Goal: Transaction & Acquisition: Download file/media

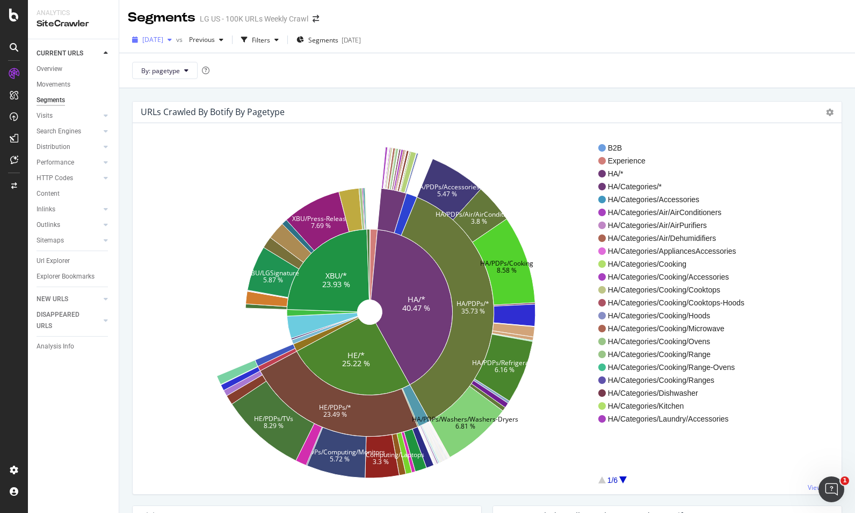
click at [176, 42] on div "[DATE]" at bounding box center [152, 40] width 48 height 16
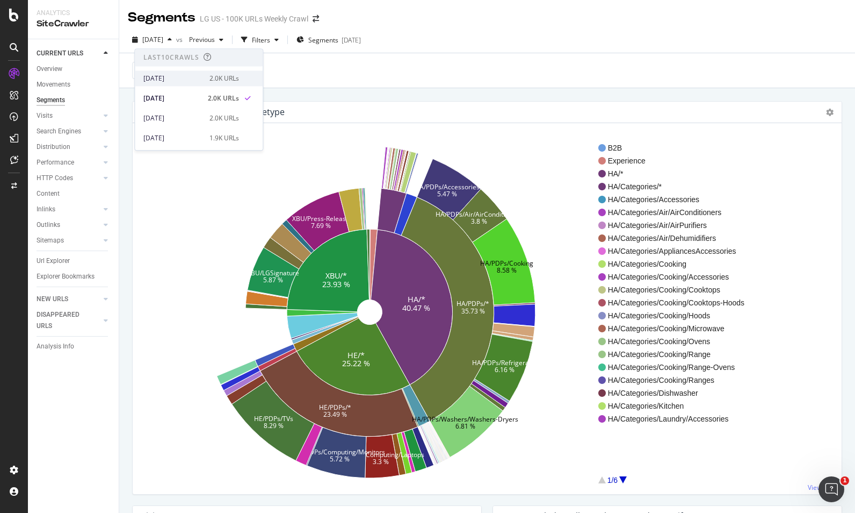
click at [186, 73] on div "[DATE] 2.0K URLs" at bounding box center [199, 78] width 128 height 16
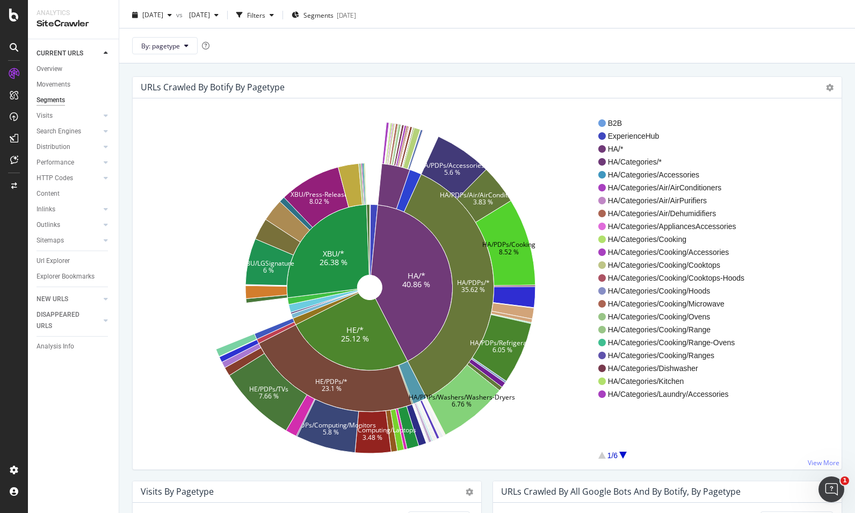
scroll to position [32, 0]
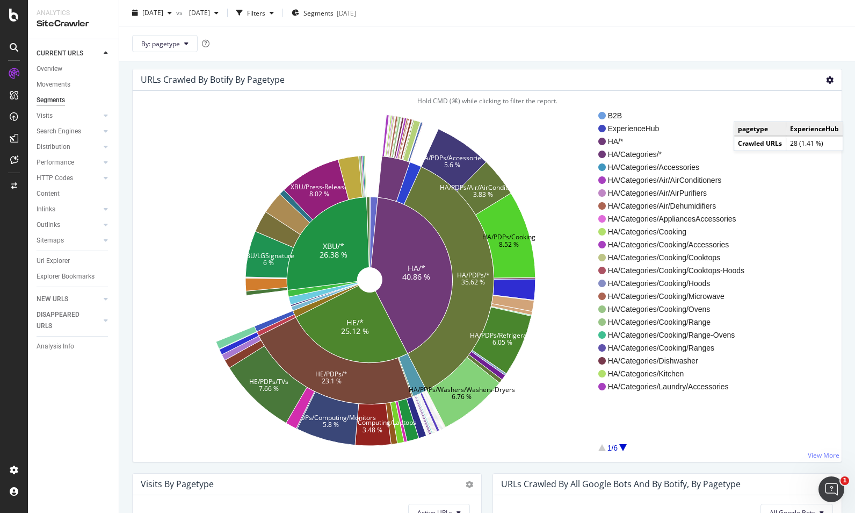
click at [826, 80] on icon at bounding box center [830, 80] width 8 height 8
click at [805, 176] on span "Export as CSV" at bounding box center [799, 179] width 86 height 15
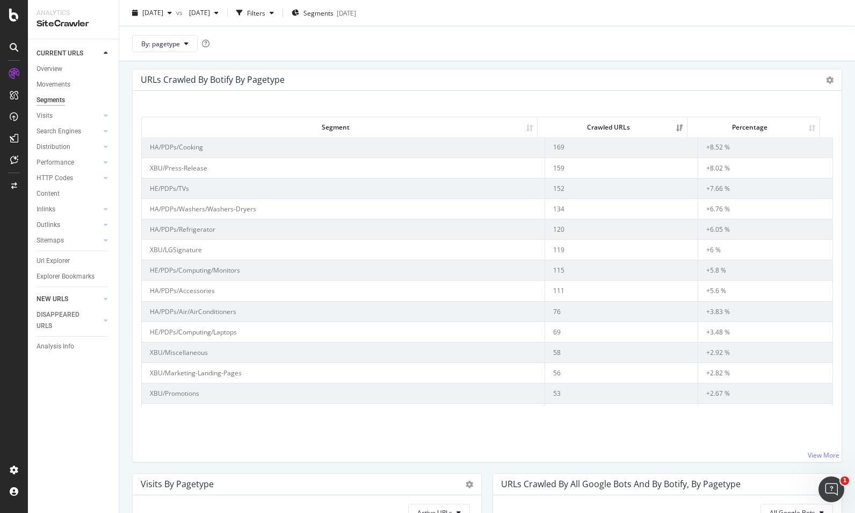
click at [76, 298] on link "NEW URLS" at bounding box center [69, 298] width 64 height 11
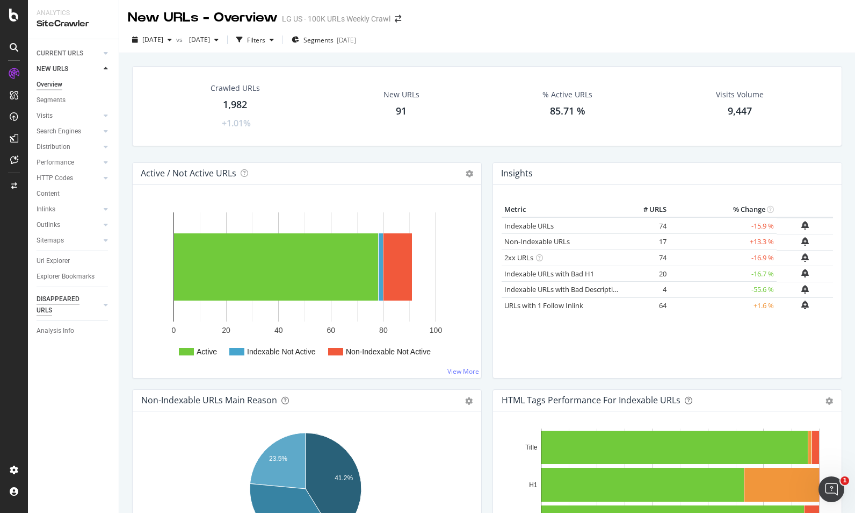
click at [62, 297] on div "DISAPPEARED URLS" at bounding box center [64, 304] width 54 height 23
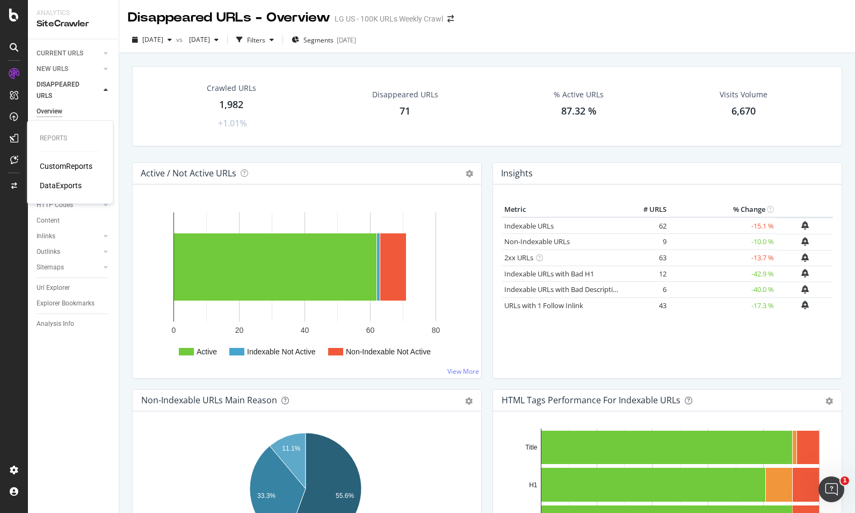
click at [72, 182] on div "DataExports" at bounding box center [61, 185] width 42 height 11
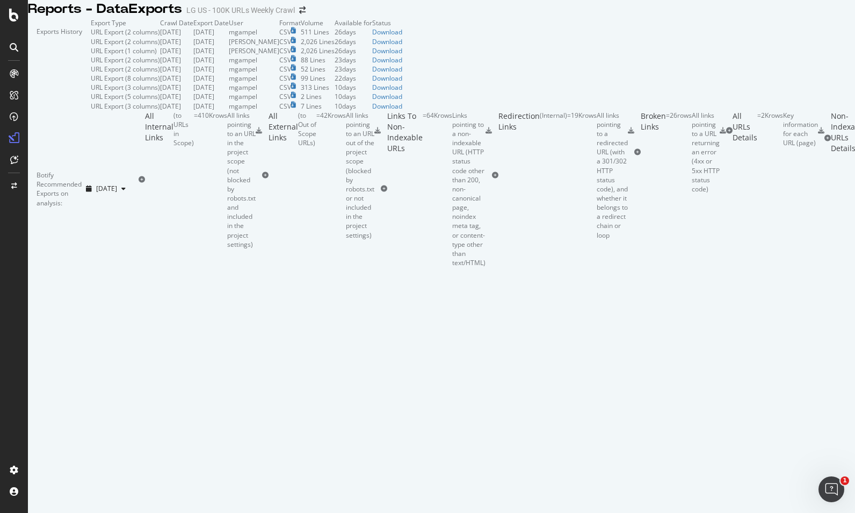
click at [229, 46] on td "[DATE]" at bounding box center [210, 41] width 35 height 9
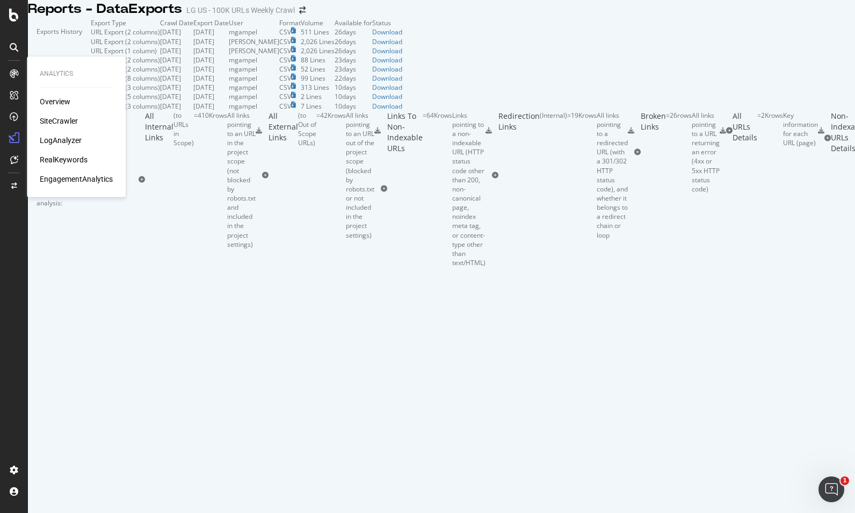
click at [52, 104] on div "Overview" at bounding box center [55, 101] width 31 height 11
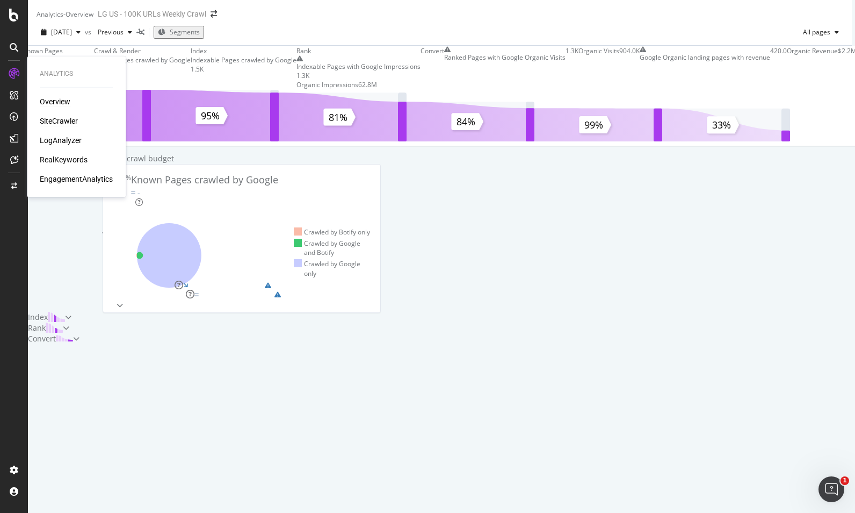
click at [47, 116] on div "SiteCrawler" at bounding box center [59, 121] width 38 height 11
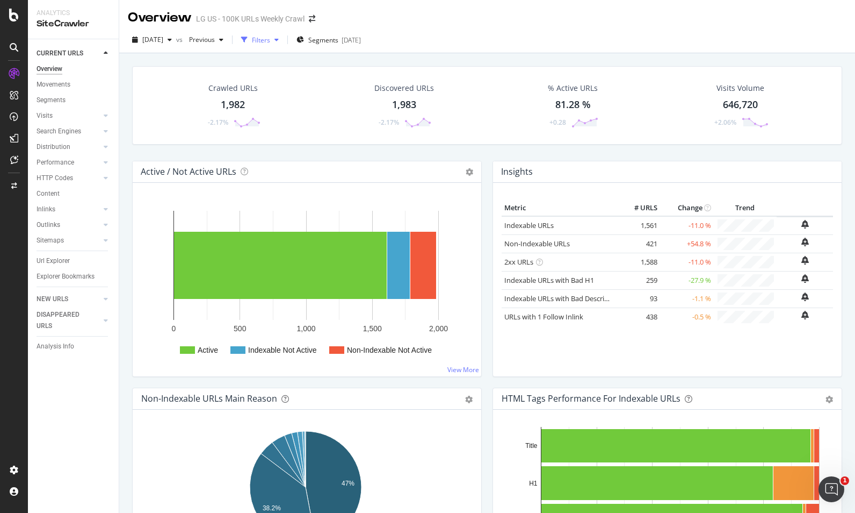
click at [283, 44] on div "Filters" at bounding box center [260, 40] width 46 height 16
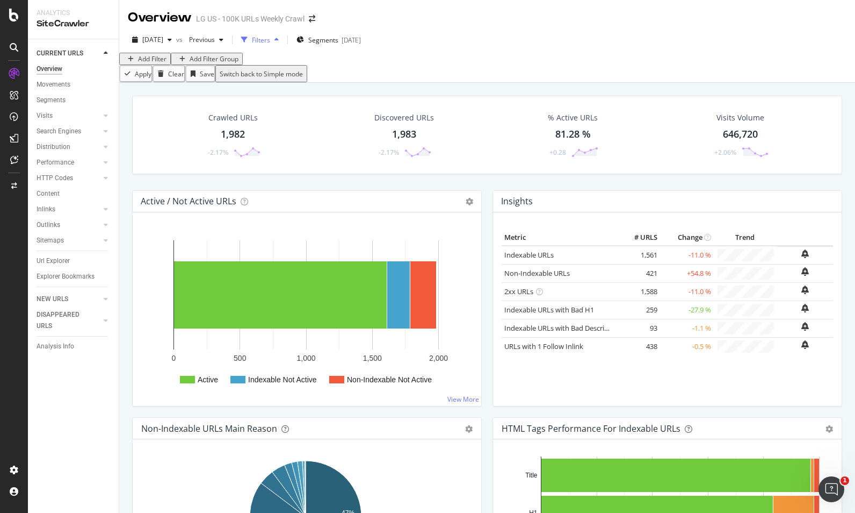
click at [283, 42] on div "button" at bounding box center [276, 40] width 13 height 6
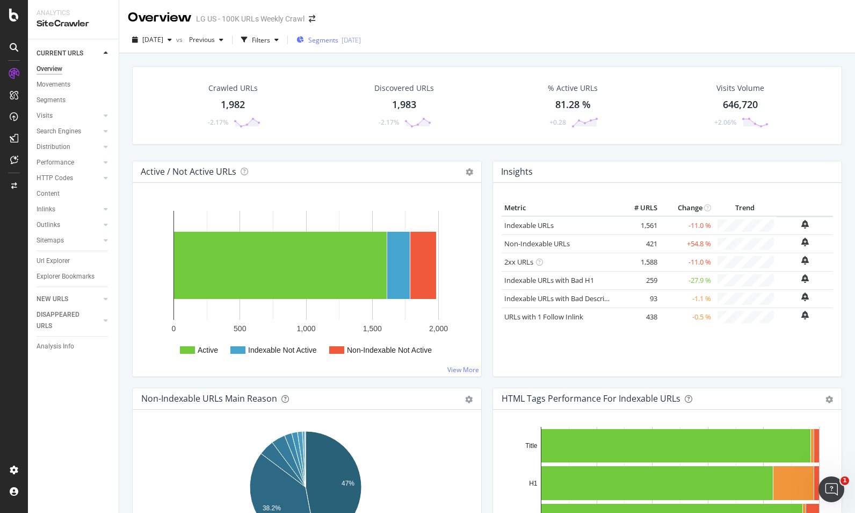
click at [361, 40] on div "[DATE]" at bounding box center [351, 39] width 19 height 9
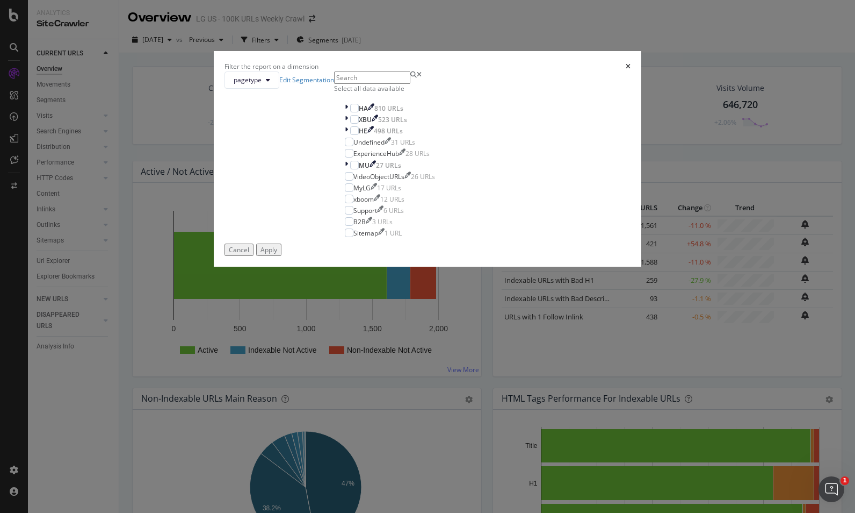
click at [334, 93] on div "Select all data available" at bounding box center [390, 88] width 112 height 9
click at [277, 254] on div "Apply" at bounding box center [269, 249] width 17 height 9
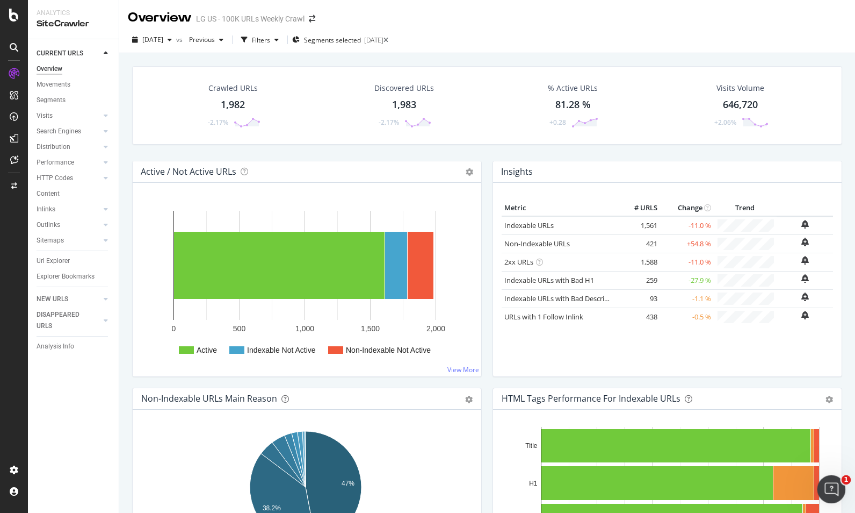
click at [832, 491] on icon "Open Intercom Messenger" at bounding box center [831, 488] width 18 height 18
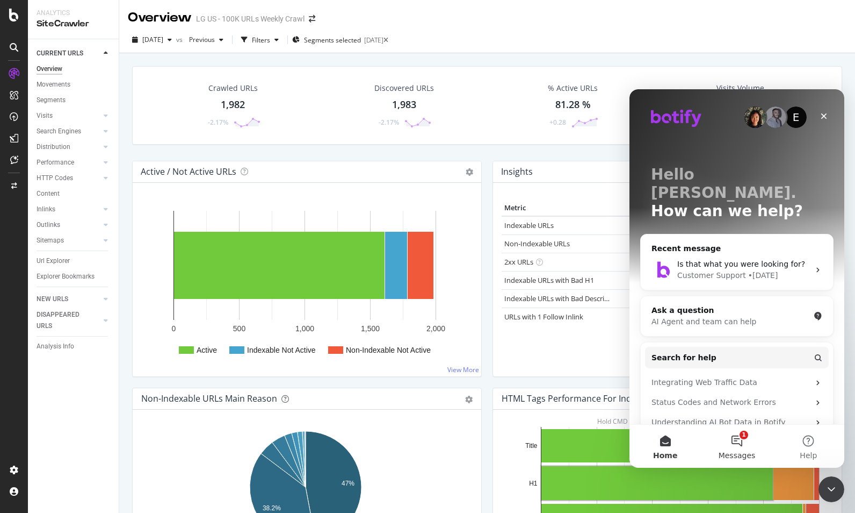
click at [744, 443] on button "1 Messages" at bounding box center [736, 446] width 71 height 43
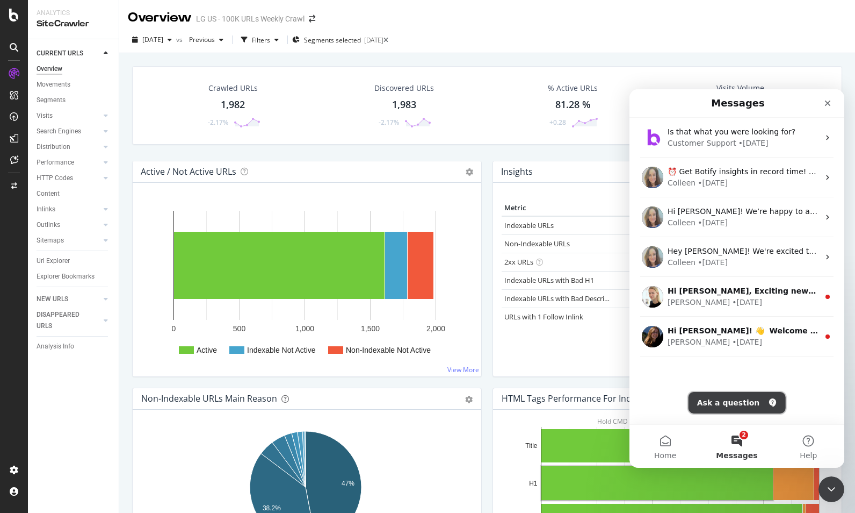
click at [723, 401] on button "Ask a question" at bounding box center [737, 402] width 97 height 21
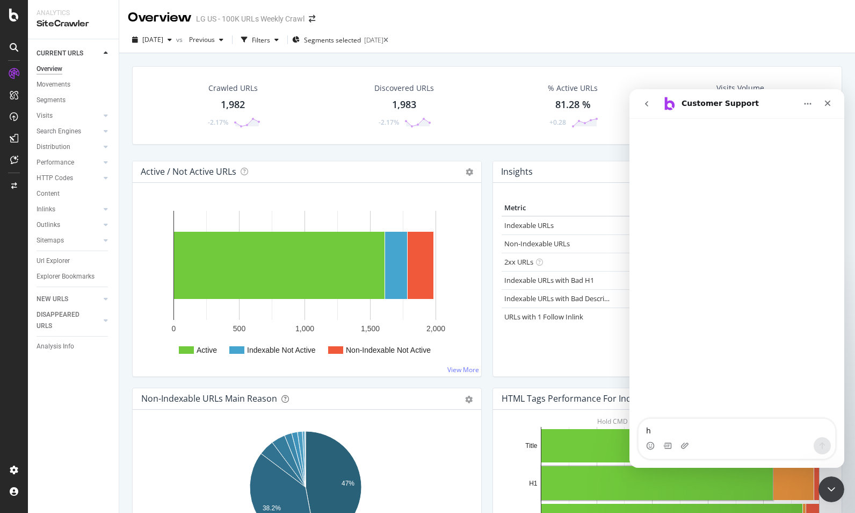
type textarea "hi"
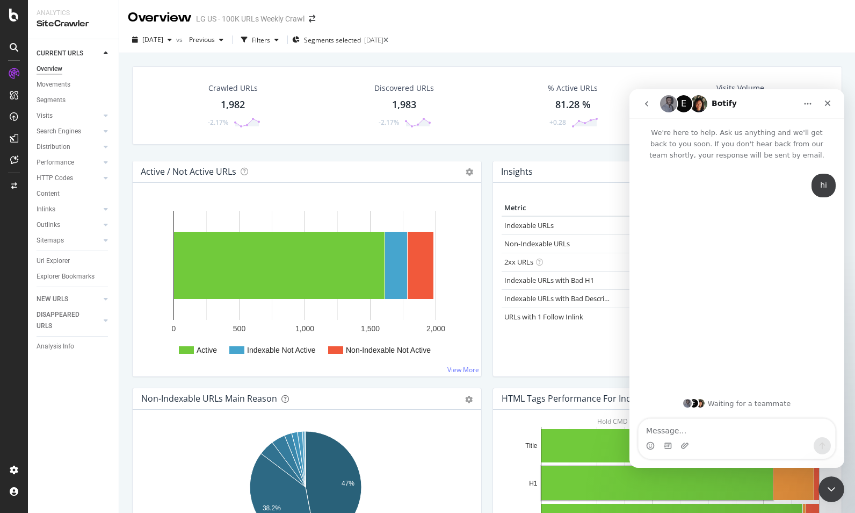
click at [725, 430] on textarea "Message…" at bounding box center [737, 428] width 197 height 18
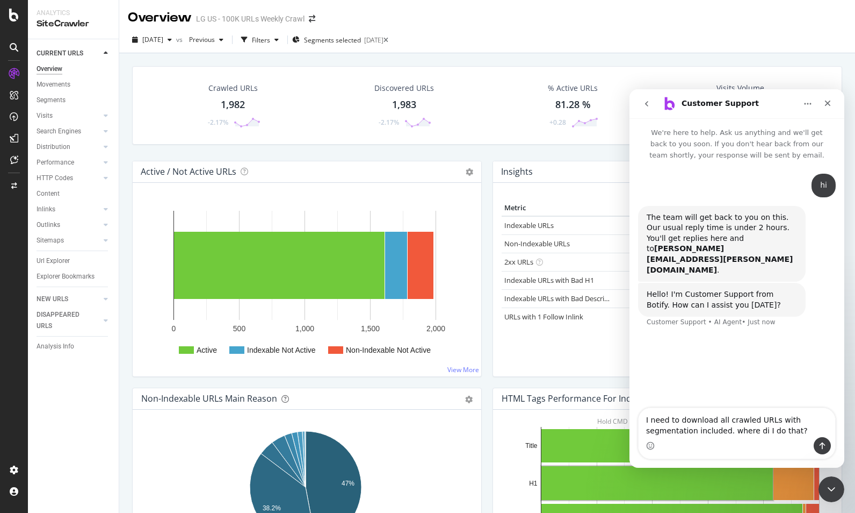
click at [758, 432] on textarea "I need to download all crawled URLs with segmentation included. where di I do t…" at bounding box center [737, 422] width 197 height 29
type textarea "I need to download all crawled URLs with segmentation included. where do I do t…"
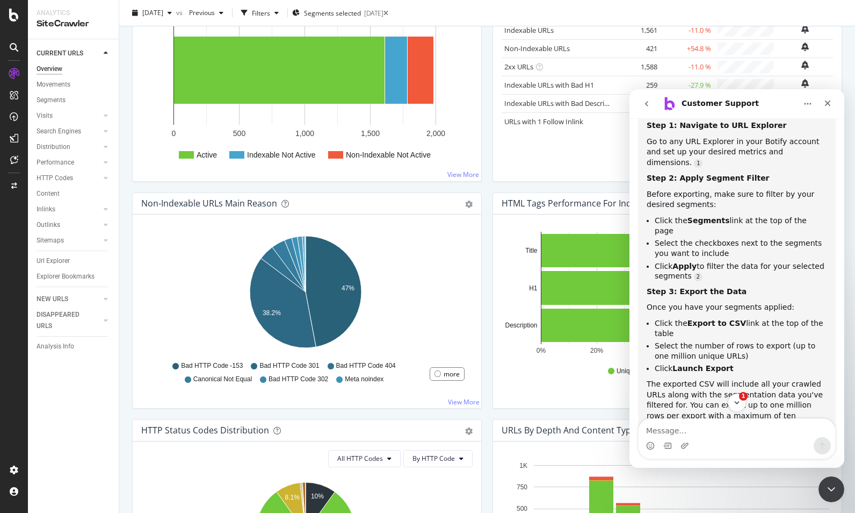
scroll to position [322, 0]
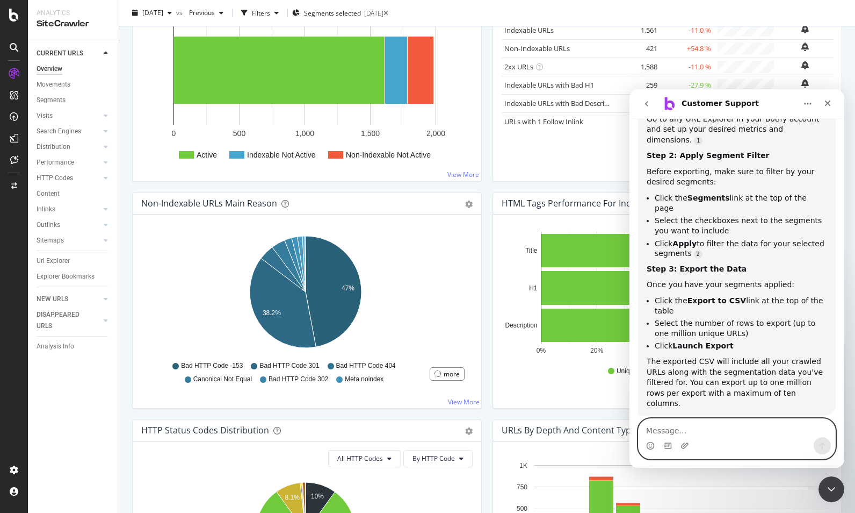
click at [714, 435] on textarea "Message…" at bounding box center [737, 428] width 197 height 18
type textarea "yes"
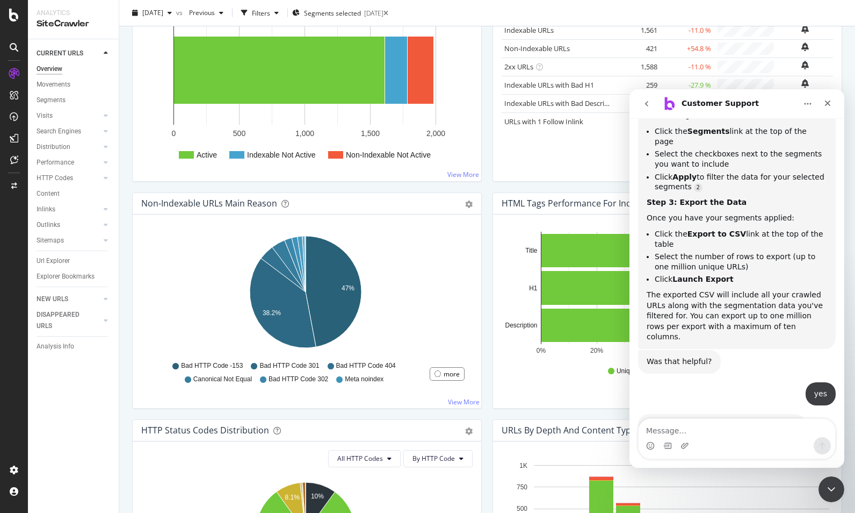
scroll to position [478, 0]
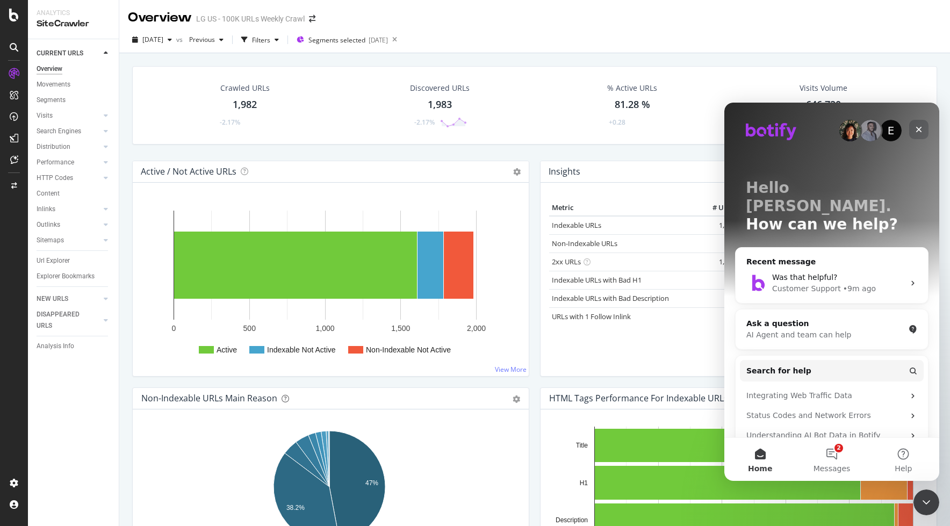
click at [917, 130] on icon "Close" at bounding box center [919, 129] width 9 height 9
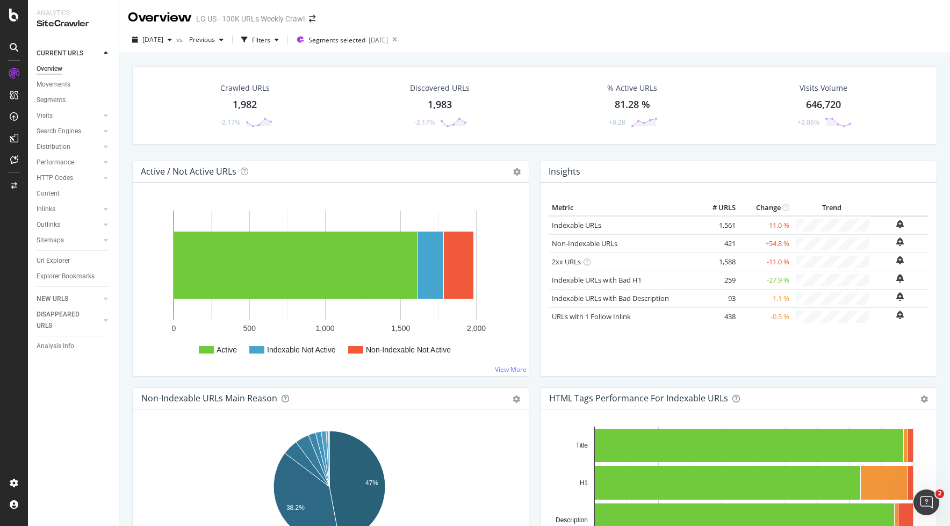
click at [11, 46] on icon at bounding box center [14, 47] width 9 height 9
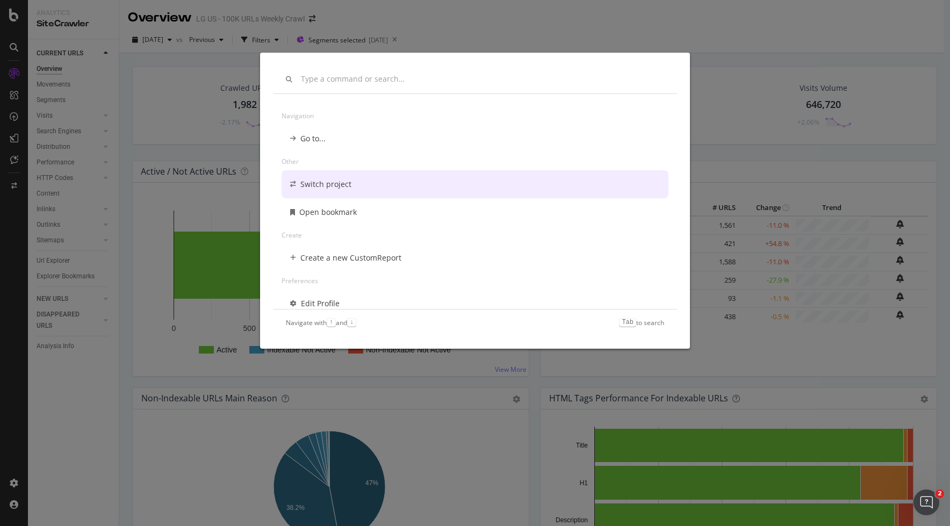
click at [183, 200] on div "Navigation Go to... Other Switch project Open bookmark Create Create a new Cust…" at bounding box center [475, 263] width 950 height 526
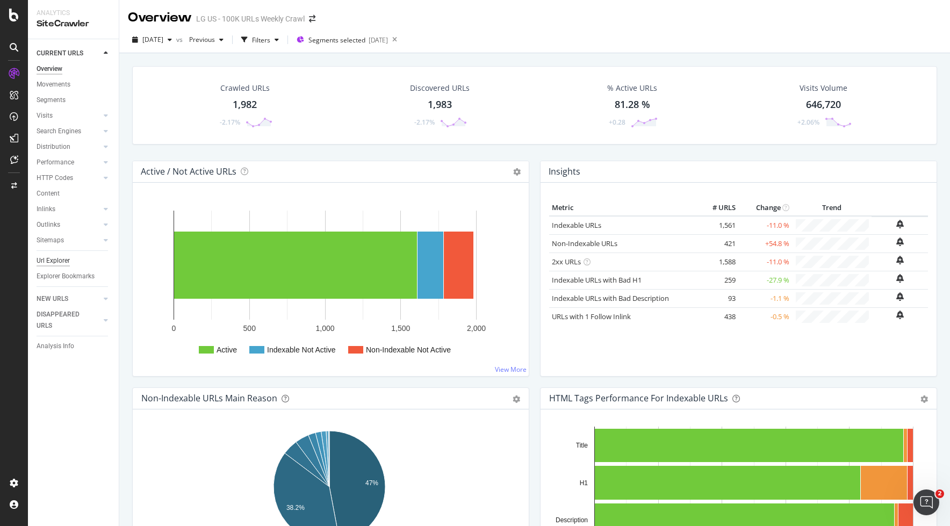
click at [66, 262] on div "Url Explorer" at bounding box center [53, 260] width 33 height 11
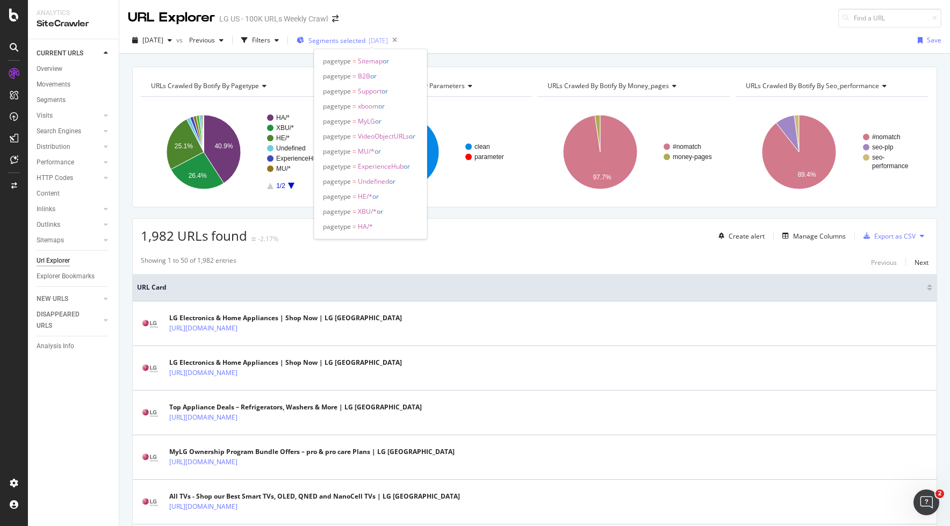
click at [365, 39] on span "Segments selected" at bounding box center [336, 40] width 57 height 9
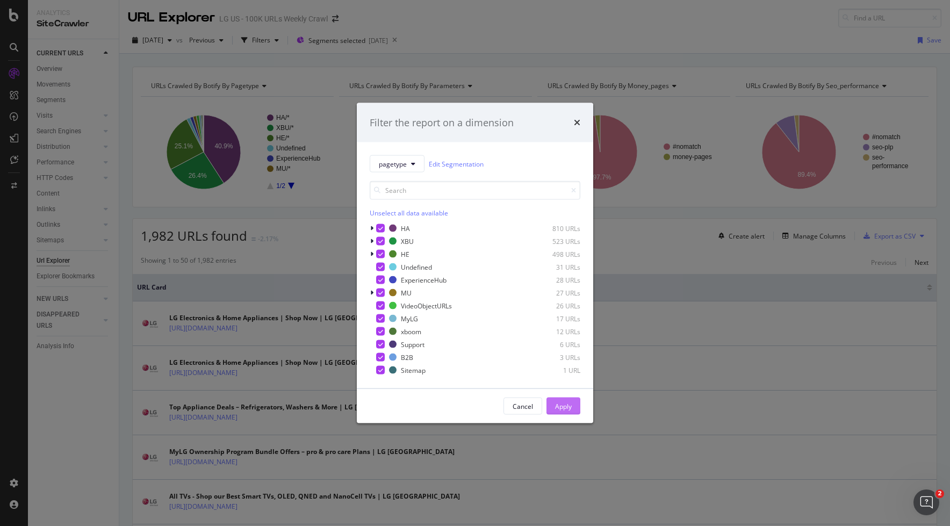
click at [574, 408] on button "Apply" at bounding box center [563, 406] width 34 height 17
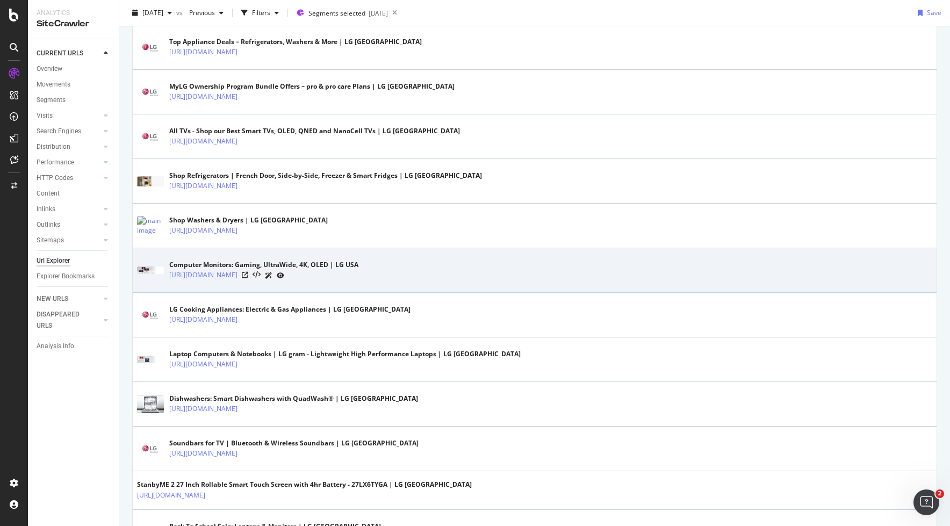
scroll to position [71, 0]
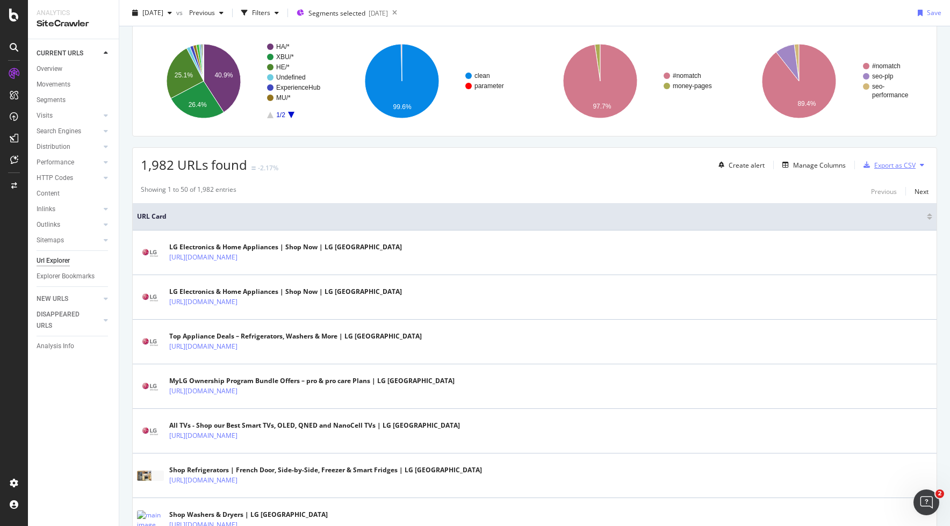
click at [879, 162] on div "Export as CSV" at bounding box center [894, 165] width 41 height 9
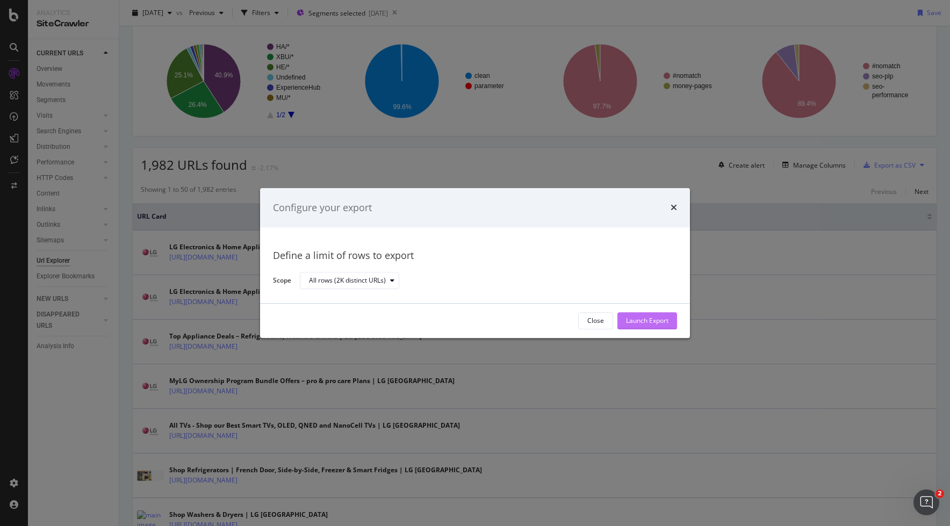
click at [661, 321] on div "Launch Export" at bounding box center [647, 321] width 42 height 9
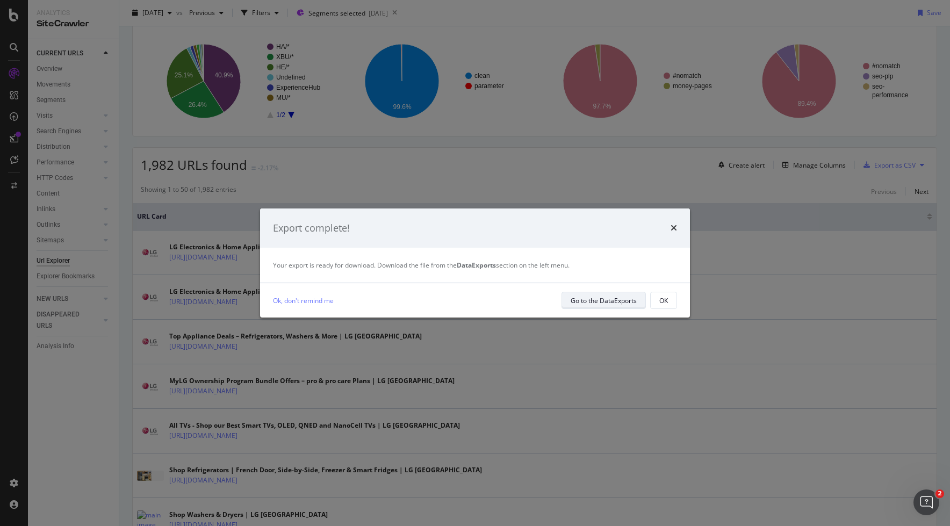
click at [620, 299] on div "Go to the DataExports" at bounding box center [604, 300] width 66 height 9
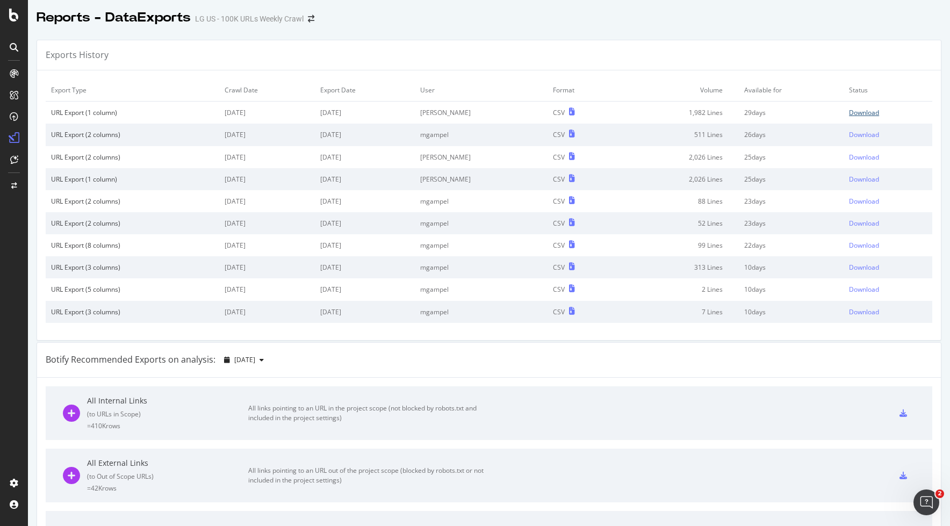
click at [851, 114] on div "Download" at bounding box center [864, 112] width 30 height 9
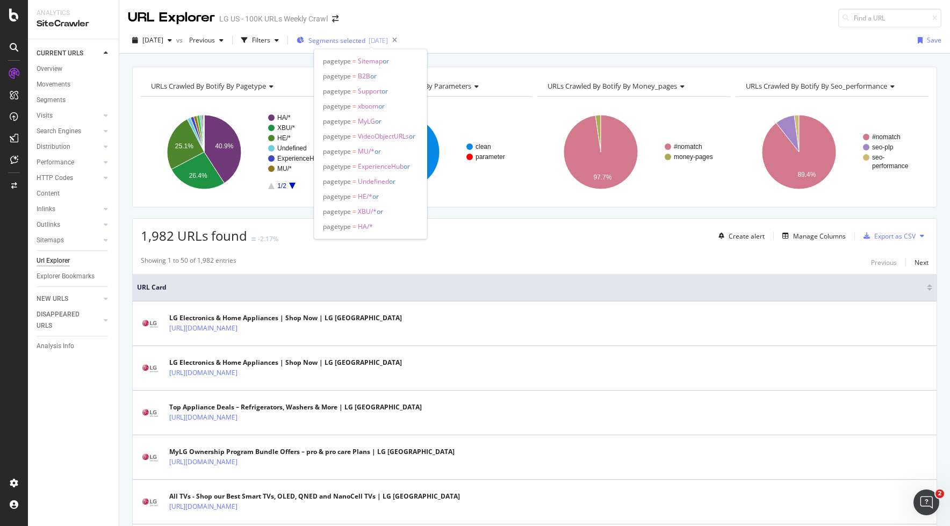
click at [388, 38] on div "Segments selected 2025-08-15" at bounding box center [342, 40] width 91 height 9
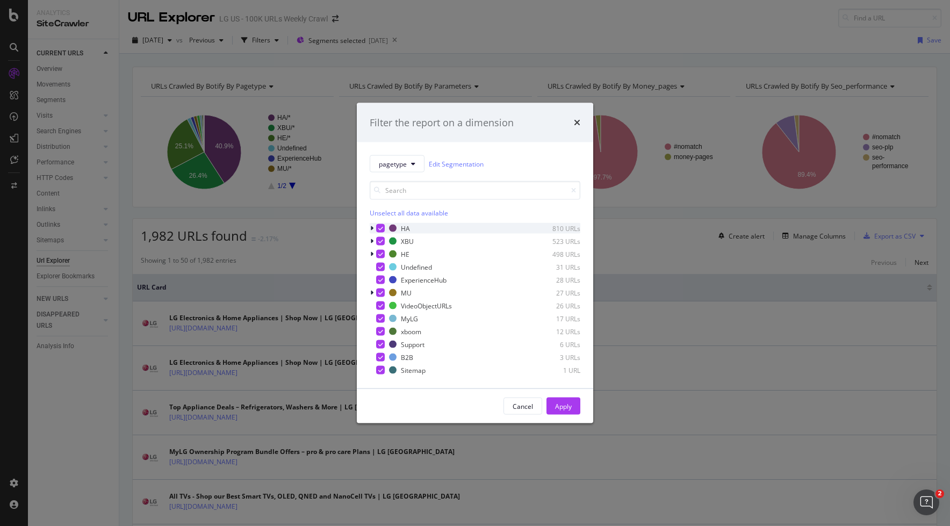
click at [370, 229] on icon "modal" at bounding box center [371, 228] width 3 height 6
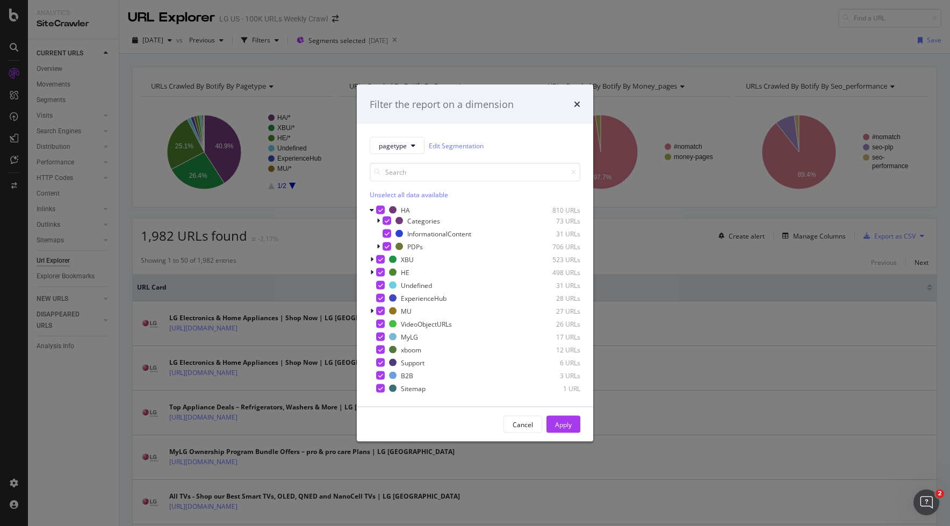
click at [418, 192] on div "Unselect all data available" at bounding box center [475, 194] width 211 height 9
click at [566, 419] on div "Apply" at bounding box center [563, 424] width 17 height 16
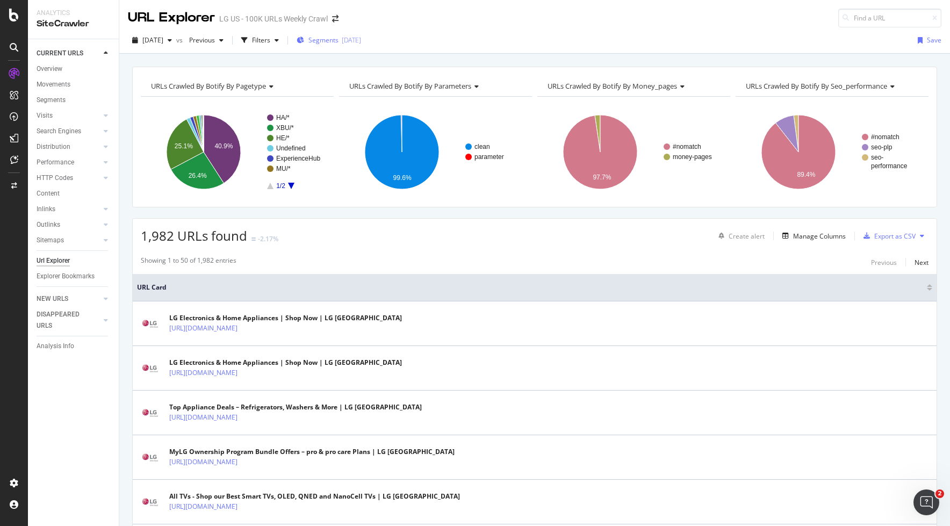
click at [361, 41] on div "[DATE]" at bounding box center [351, 39] width 19 height 9
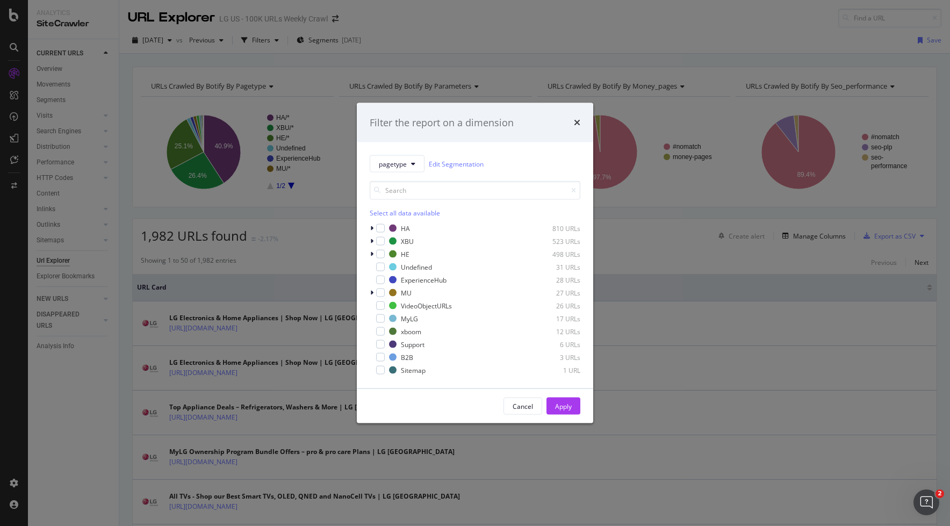
click at [389, 212] on div "Select all data available" at bounding box center [475, 212] width 211 height 9
click at [415, 168] on button "pagetype" at bounding box center [397, 163] width 55 height 17
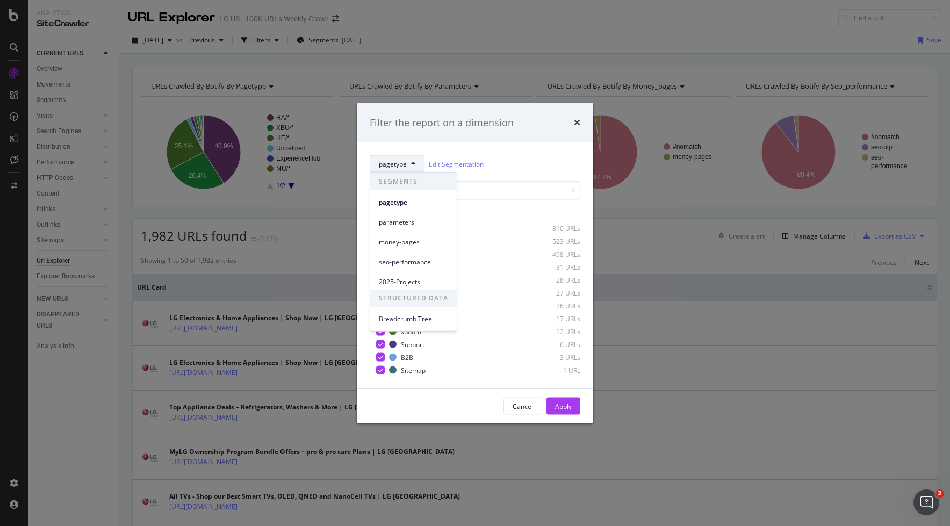
drag, startPoint x: 489, startPoint y: 416, endPoint x: 497, endPoint y: 414, distance: 8.0
click at [489, 416] on div "Cancel Apply" at bounding box center [475, 406] width 236 height 34
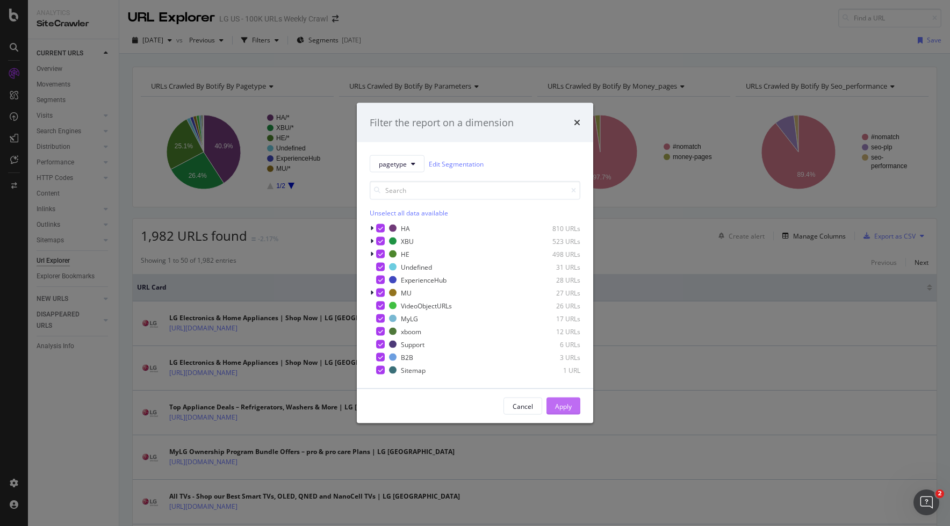
click at [572, 412] on button "Apply" at bounding box center [563, 406] width 34 height 17
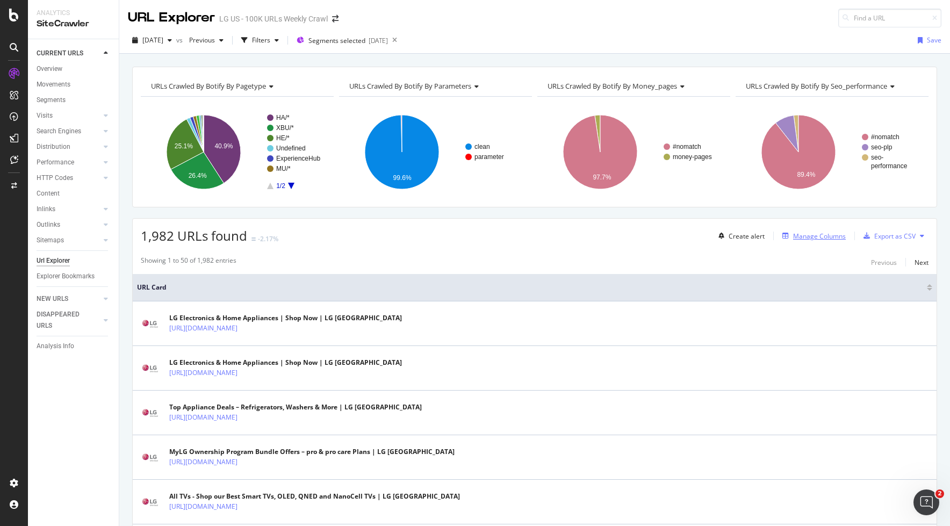
click at [808, 239] on div "Manage Columns" at bounding box center [819, 236] width 53 height 9
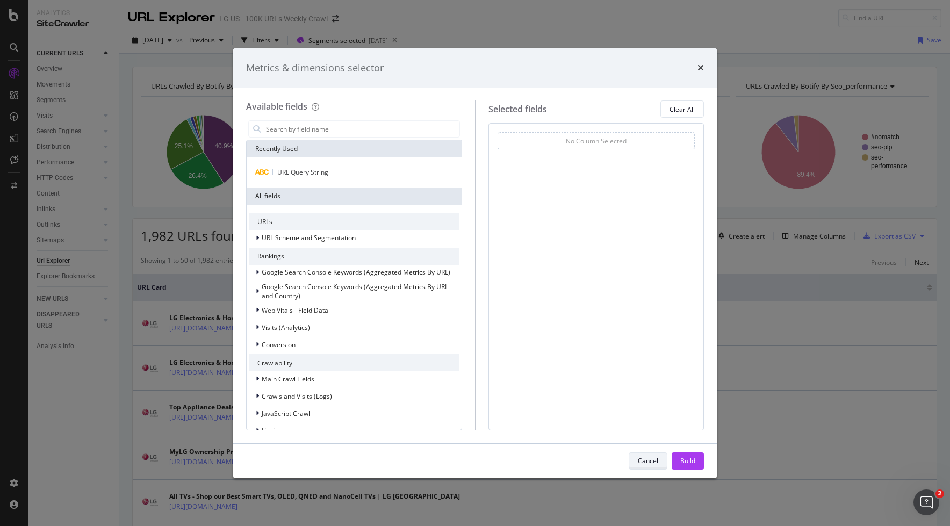
click at [658, 465] on button "Cancel" at bounding box center [648, 460] width 39 height 17
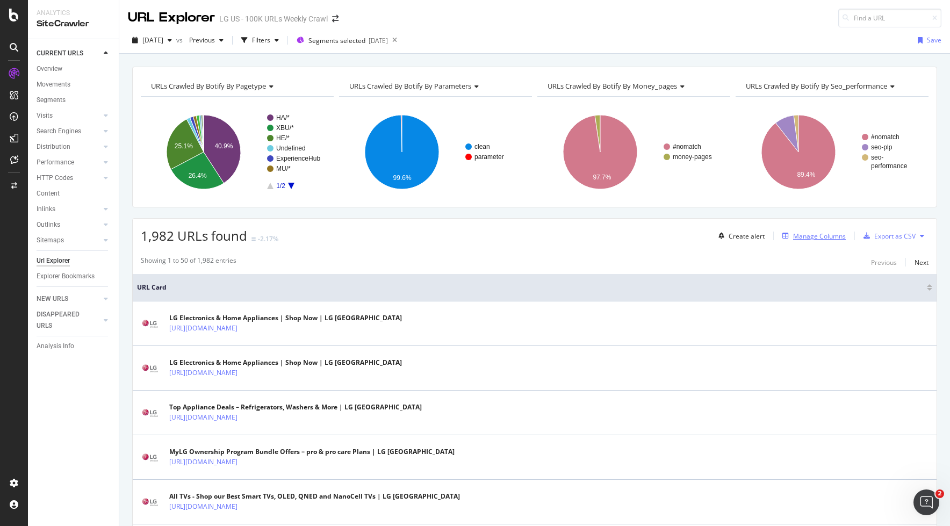
click at [808, 238] on div "Manage Columns" at bounding box center [819, 236] width 53 height 9
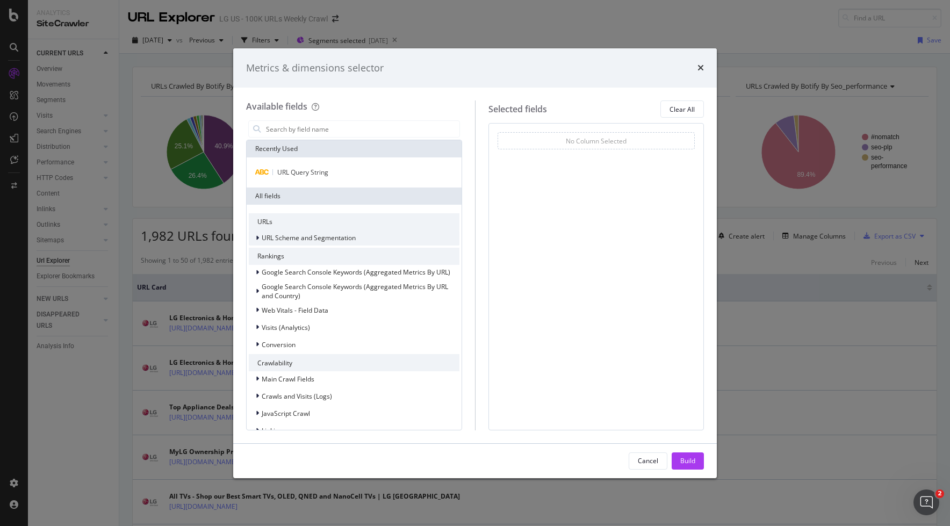
click at [256, 236] on icon "modal" at bounding box center [257, 238] width 3 height 6
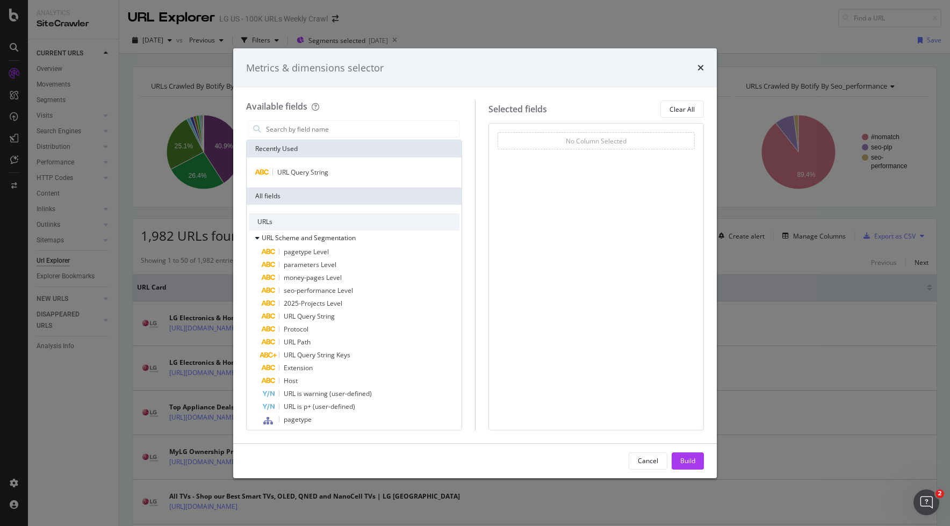
drag, startPoint x: 289, startPoint y: 255, endPoint x: 579, endPoint y: 142, distance: 310.6
click at [579, 142] on div "Available fields Recently Used URL Query String All fields URLs URL Scheme and …" at bounding box center [475, 264] width 458 height 329
click at [304, 253] on span "pagetype Level" at bounding box center [306, 251] width 45 height 9
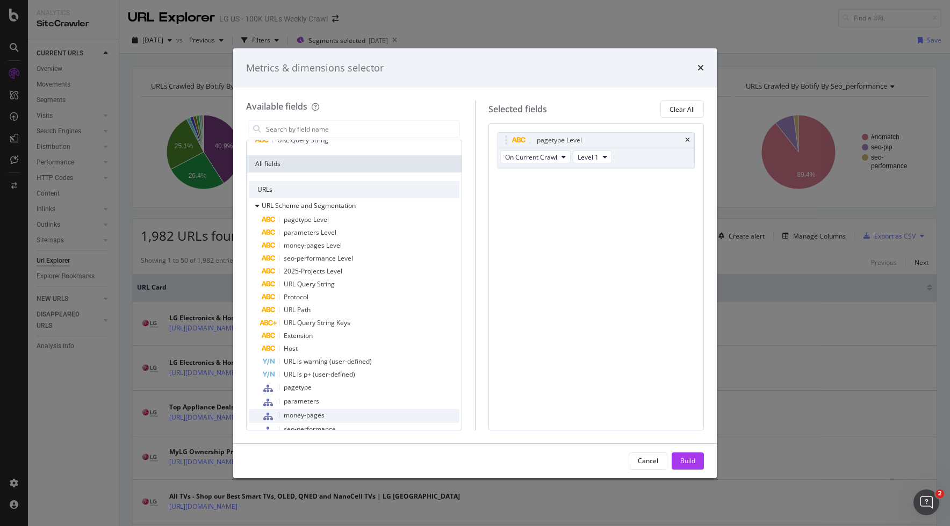
scroll to position [142, 0]
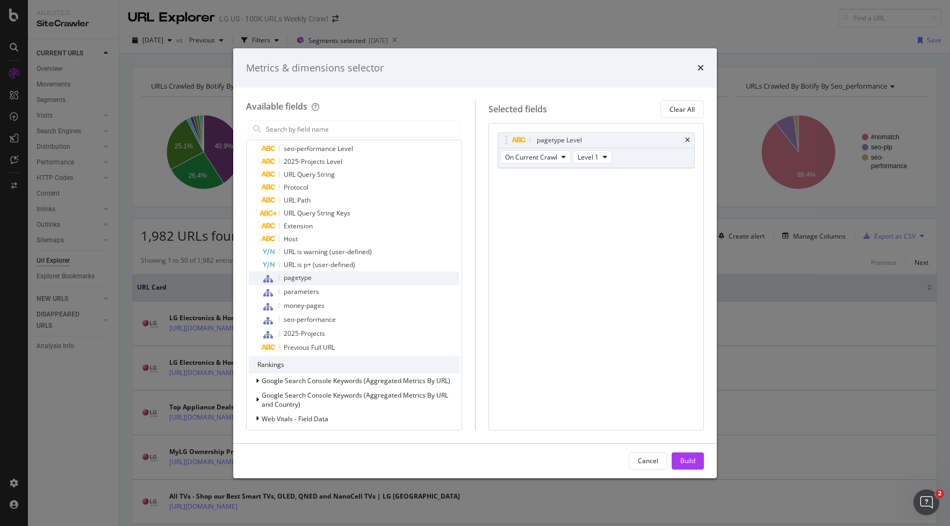
click at [300, 279] on span "pagetype" at bounding box center [298, 277] width 28 height 9
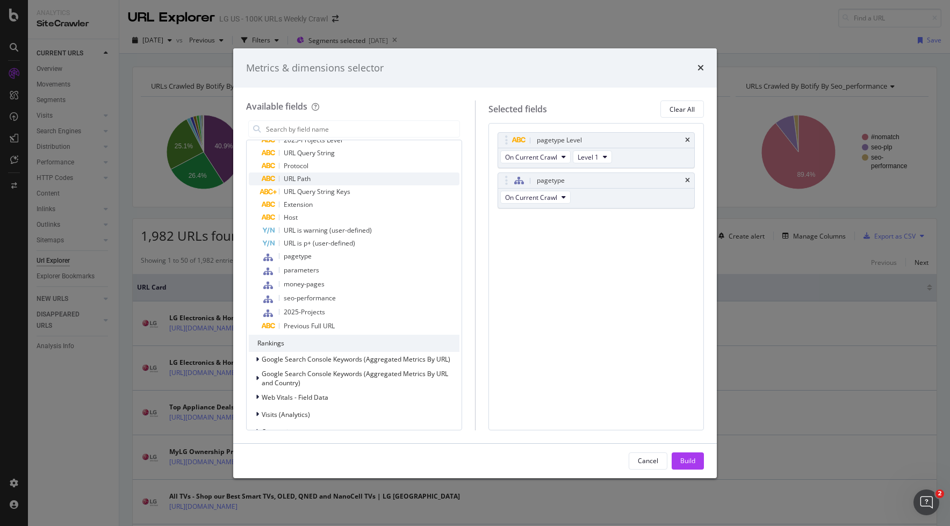
scroll to position [4, 0]
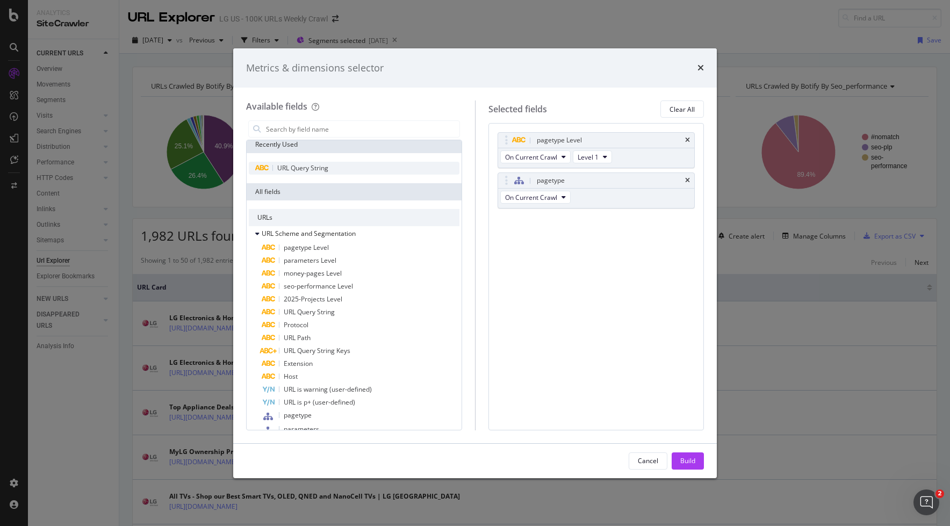
click at [290, 166] on span "URL Query String" at bounding box center [302, 167] width 51 height 9
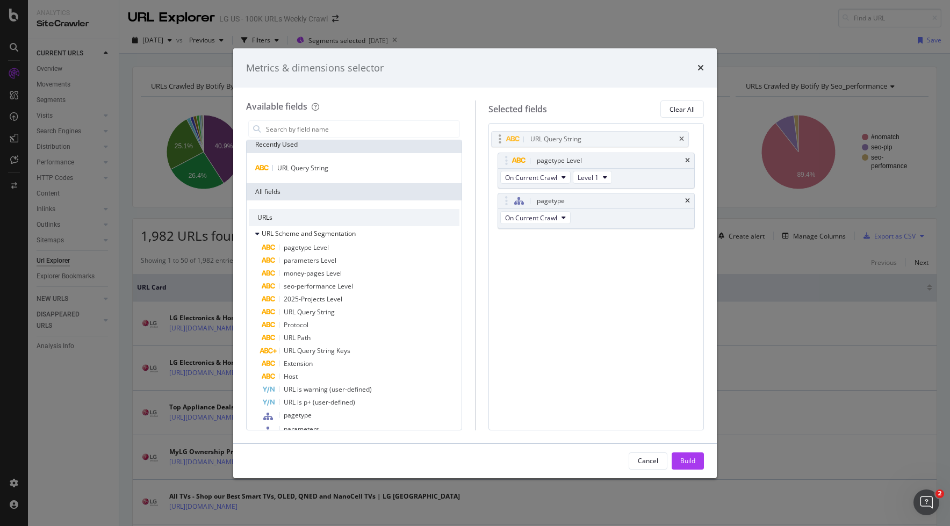
drag, startPoint x: 568, startPoint y: 222, endPoint x: 564, endPoint y: 141, distance: 80.7
click at [564, 142] on body "Analytics SiteCrawler CURRENT URLS Overview Movements Segments Visits Analysis …" at bounding box center [475, 263] width 950 height 526
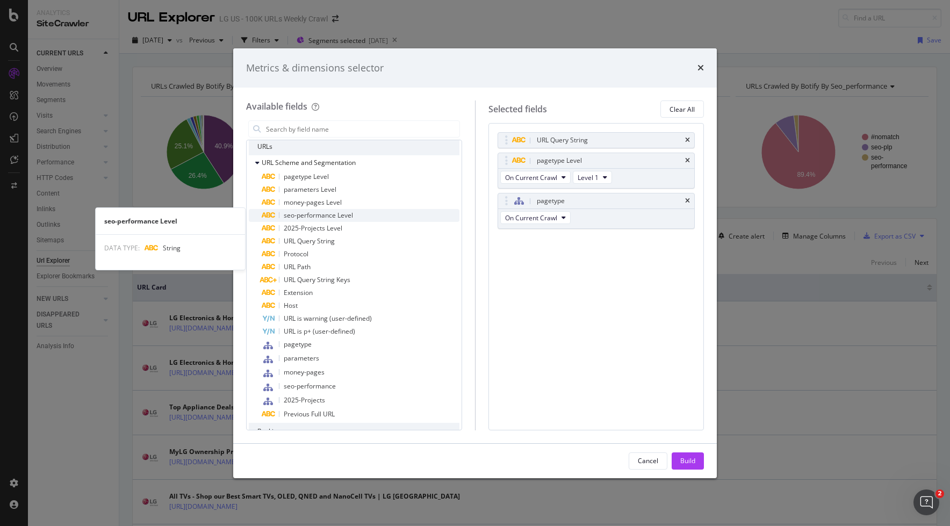
scroll to position [77, 0]
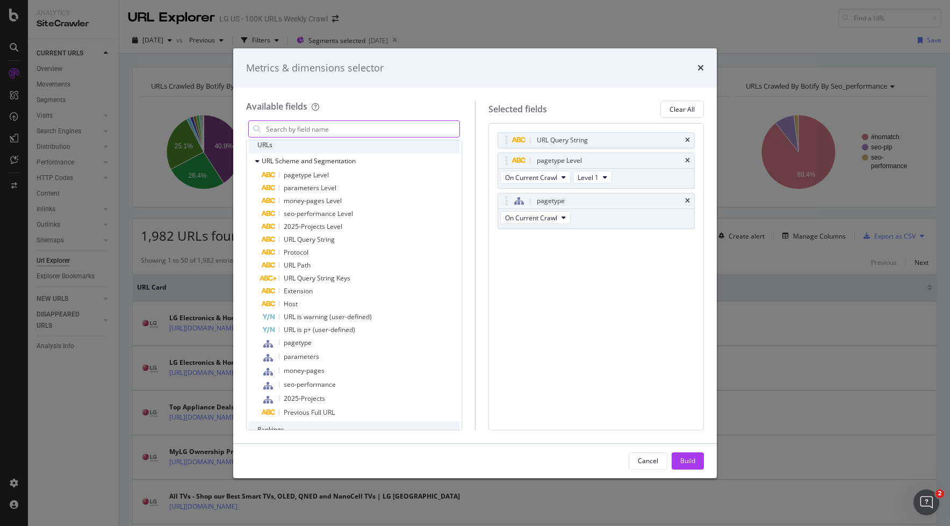
click at [311, 133] on input "modal" at bounding box center [362, 129] width 195 height 16
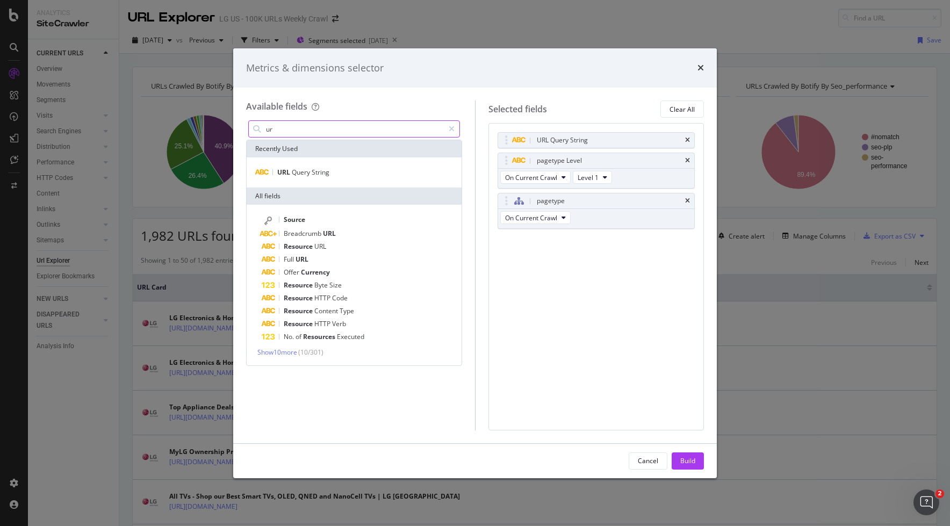
scroll to position [0, 0]
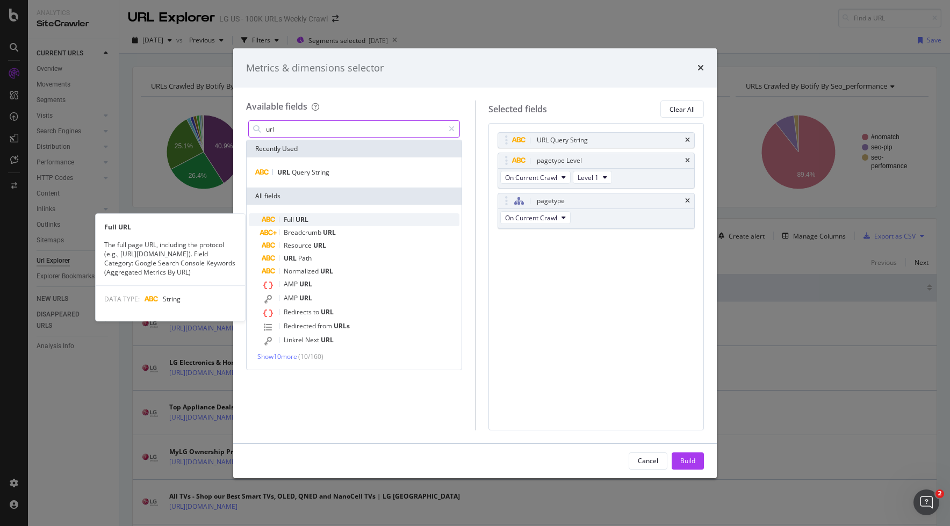
type input "url"
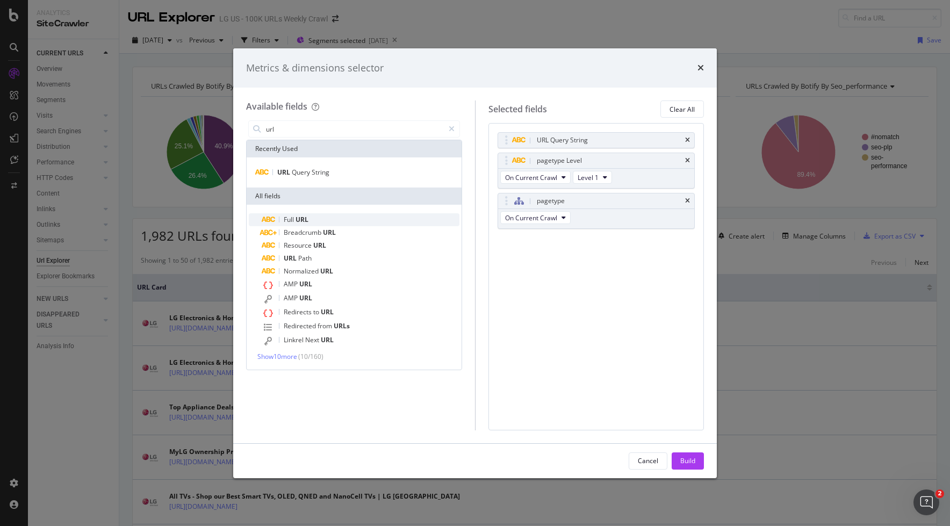
click at [319, 221] on div "Full URL" at bounding box center [361, 219] width 198 height 13
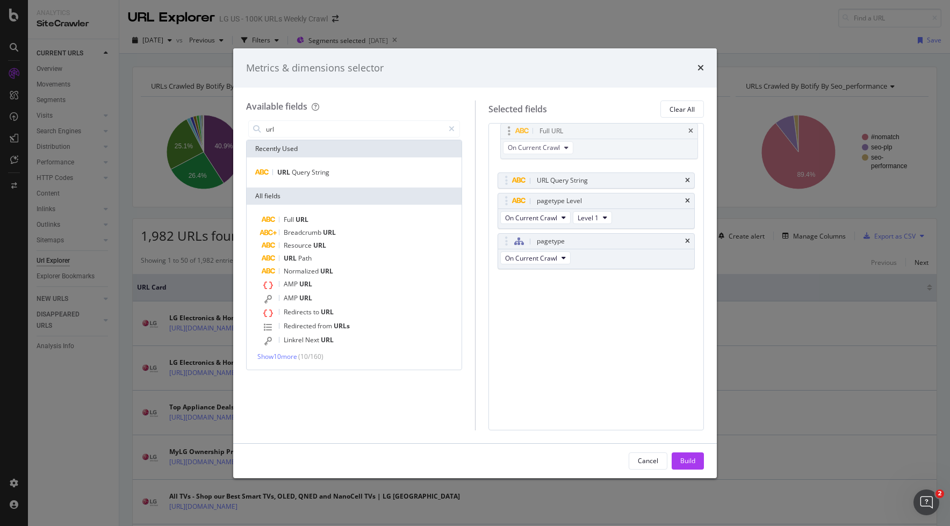
drag, startPoint x: 579, startPoint y: 234, endPoint x: 604, endPoint y: 186, distance: 54.3
click at [582, 130] on body "Analytics SiteCrawler CURRENT URLS Overview Movements Segments Visits Analysis …" at bounding box center [475, 263] width 950 height 526
click at [687, 179] on icon "times" at bounding box center [687, 180] width 5 height 6
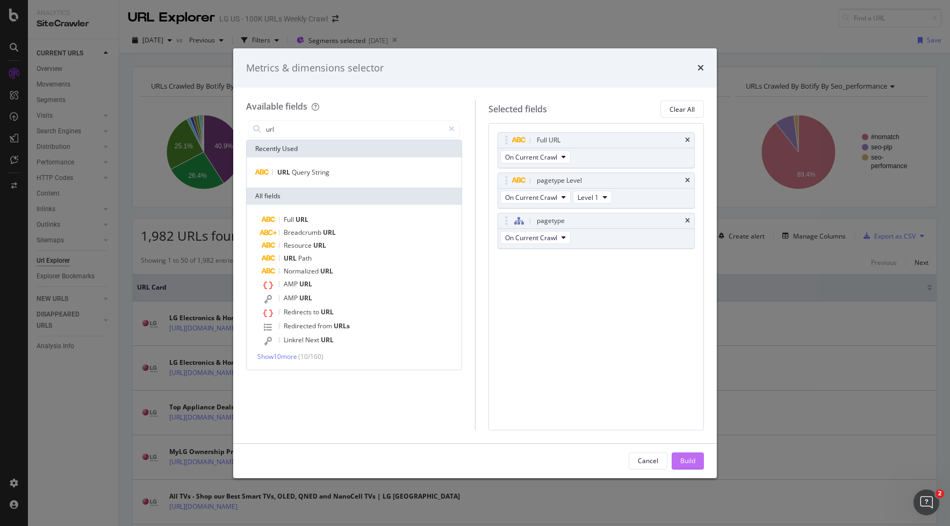
click at [697, 461] on button "Build" at bounding box center [688, 460] width 32 height 17
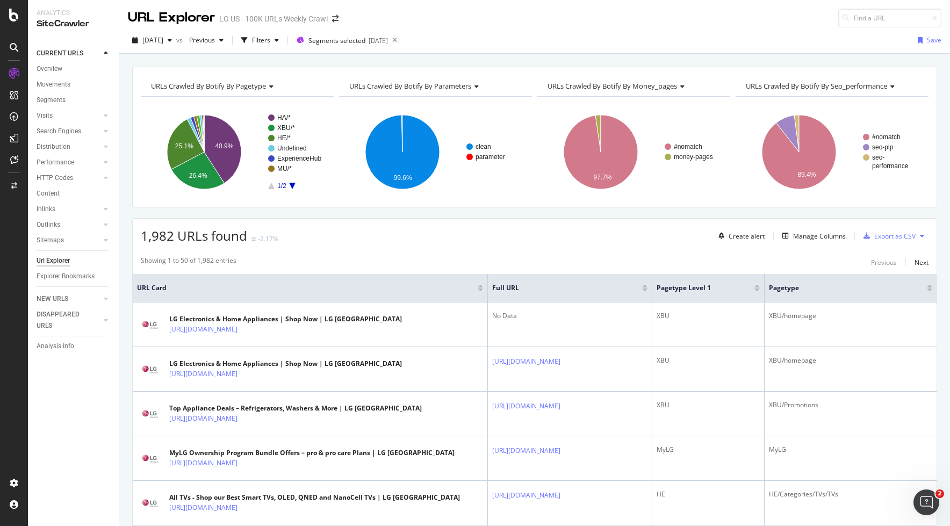
click at [920, 235] on icon at bounding box center [922, 236] width 4 height 6
click at [887, 234] on div "Export as CSV" at bounding box center [894, 236] width 41 height 9
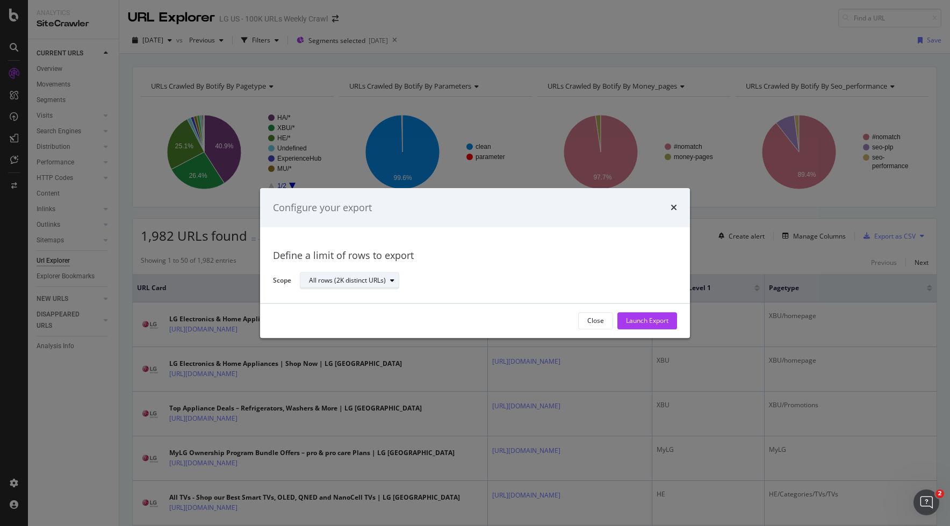
click at [376, 278] on div "All rows (2K distinct URLs)" at bounding box center [347, 281] width 77 height 6
click at [639, 317] on div "Launch Export" at bounding box center [647, 321] width 42 height 9
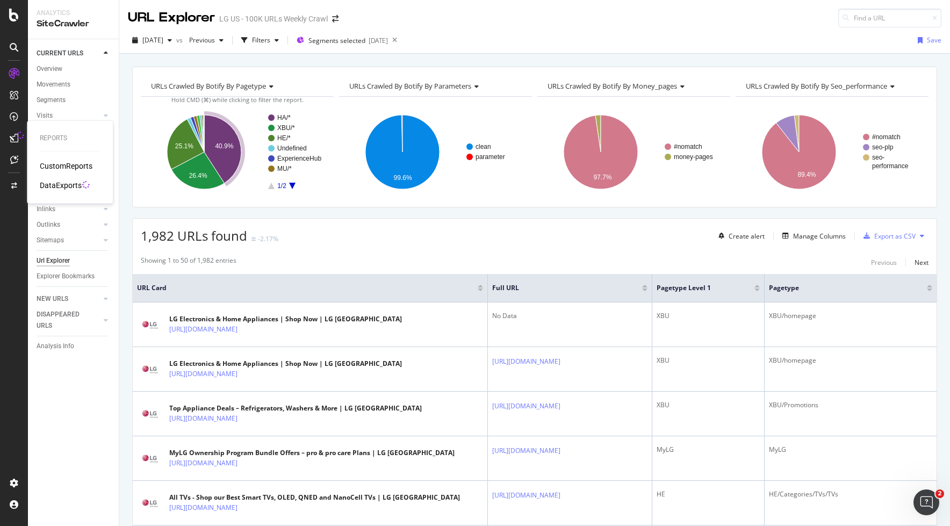
click at [62, 186] on div "DataExports" at bounding box center [61, 185] width 42 height 11
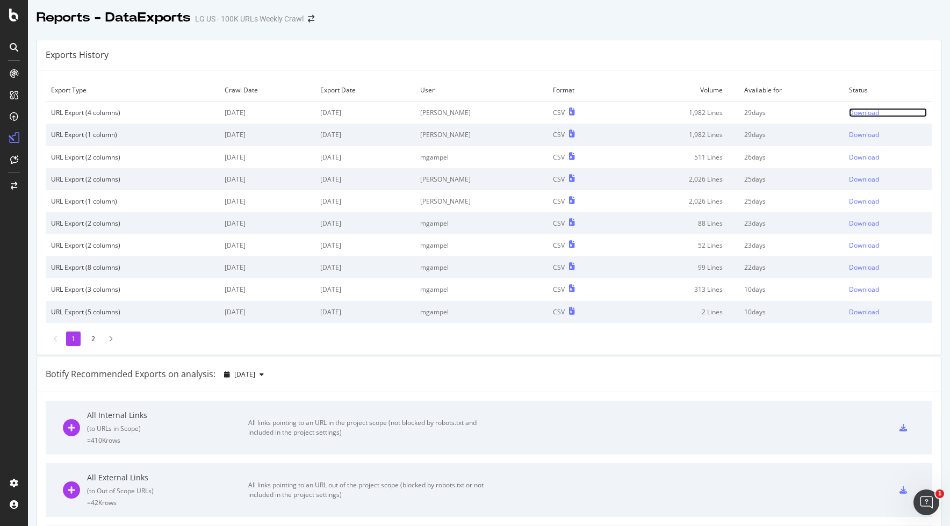
click at [871, 112] on link "Download" at bounding box center [888, 112] width 78 height 9
